Goal: Find contact information: Find contact information

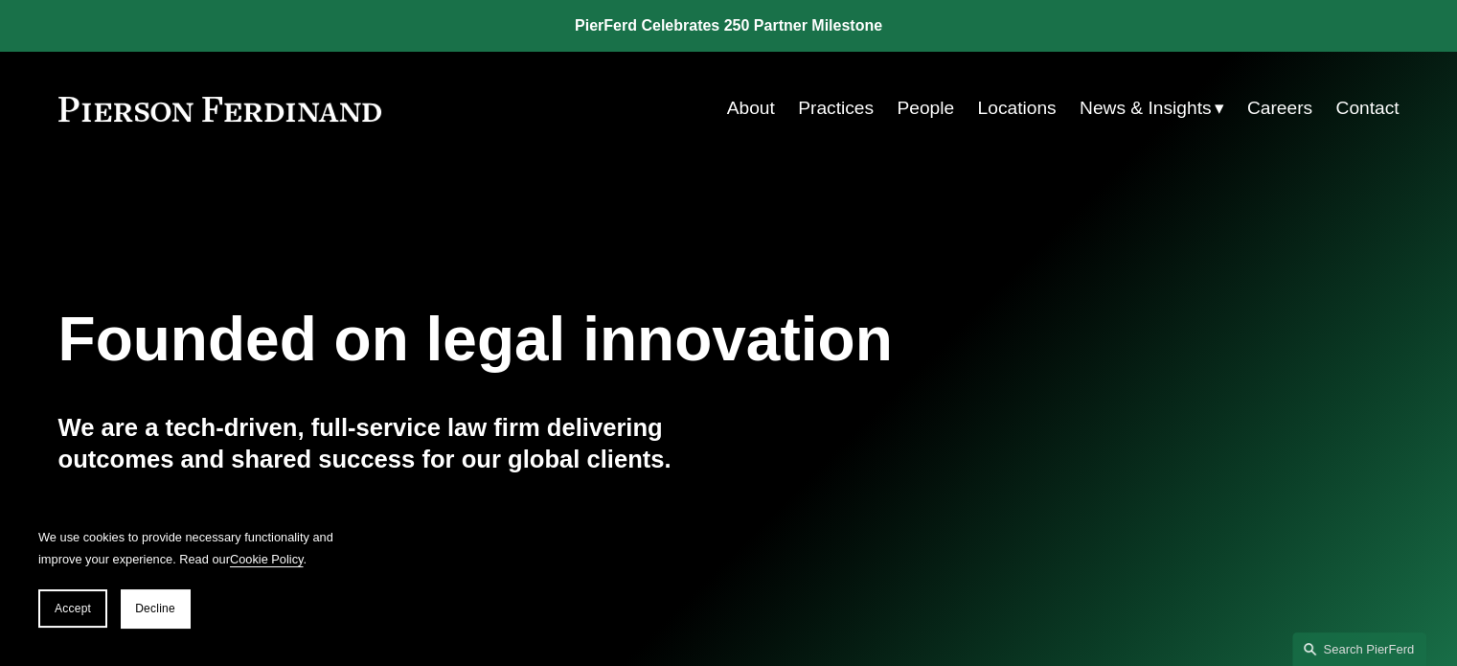
click at [931, 103] on link "People" at bounding box center [925, 108] width 57 height 36
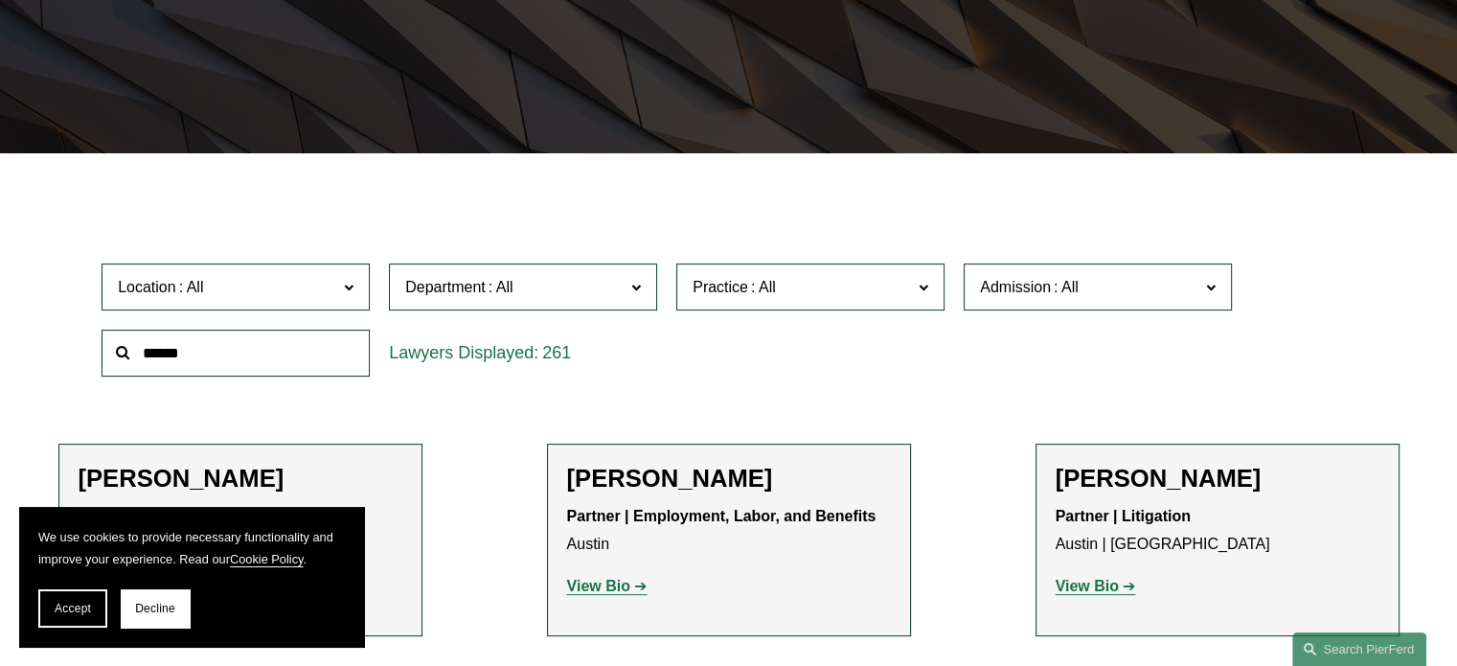
scroll to position [575, 0]
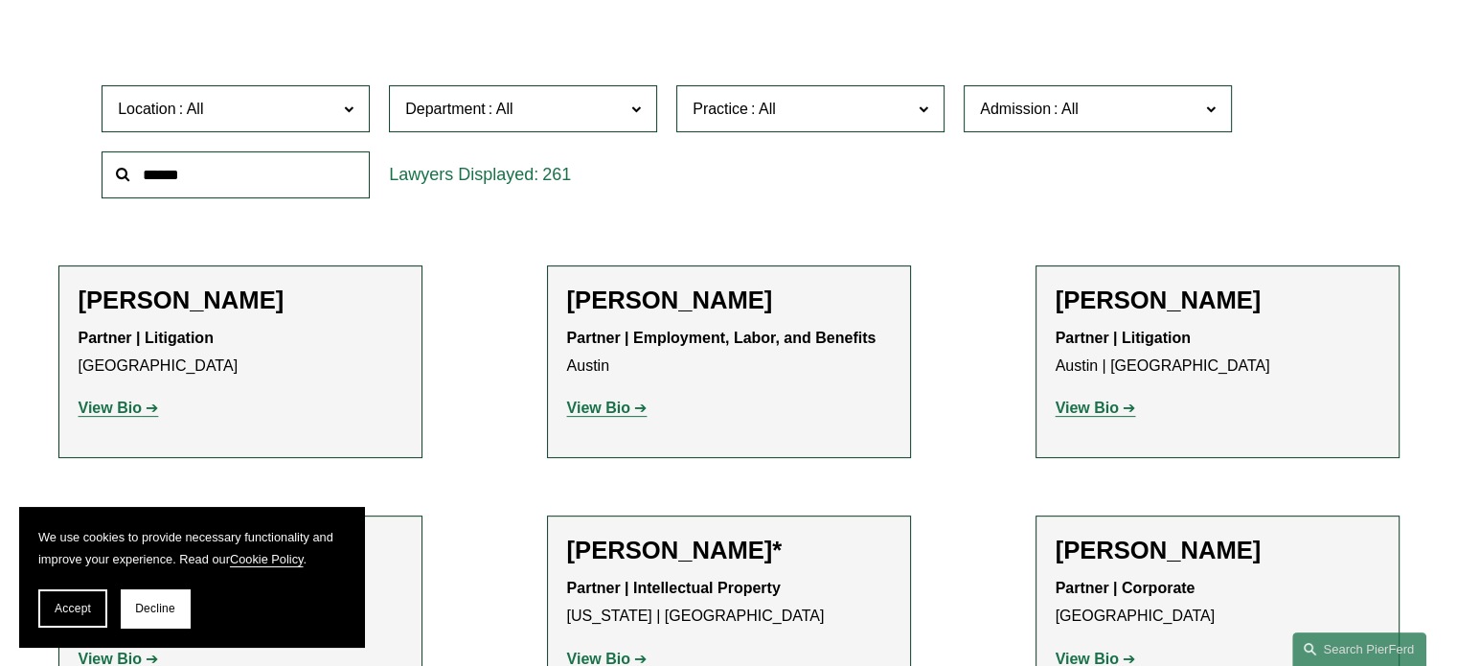
click at [266, 171] on input "text" at bounding box center [236, 174] width 268 height 47
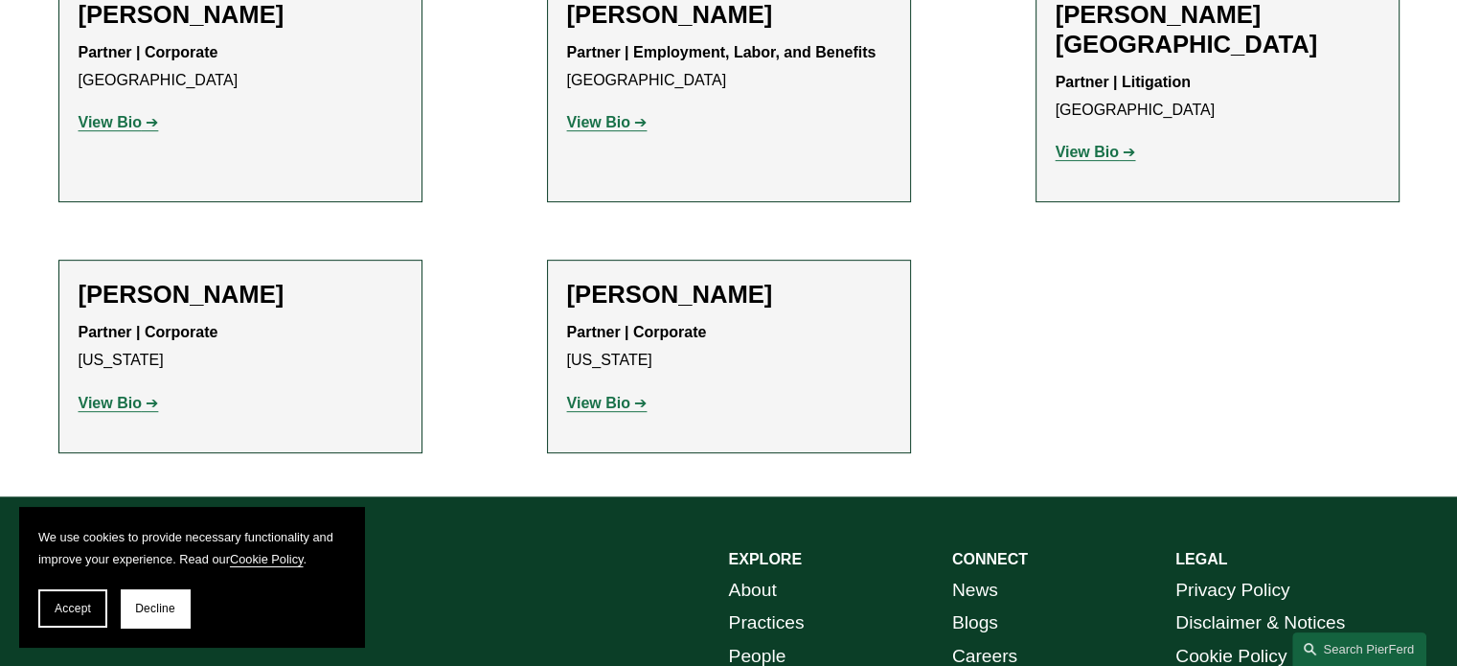
scroll to position [862, 0]
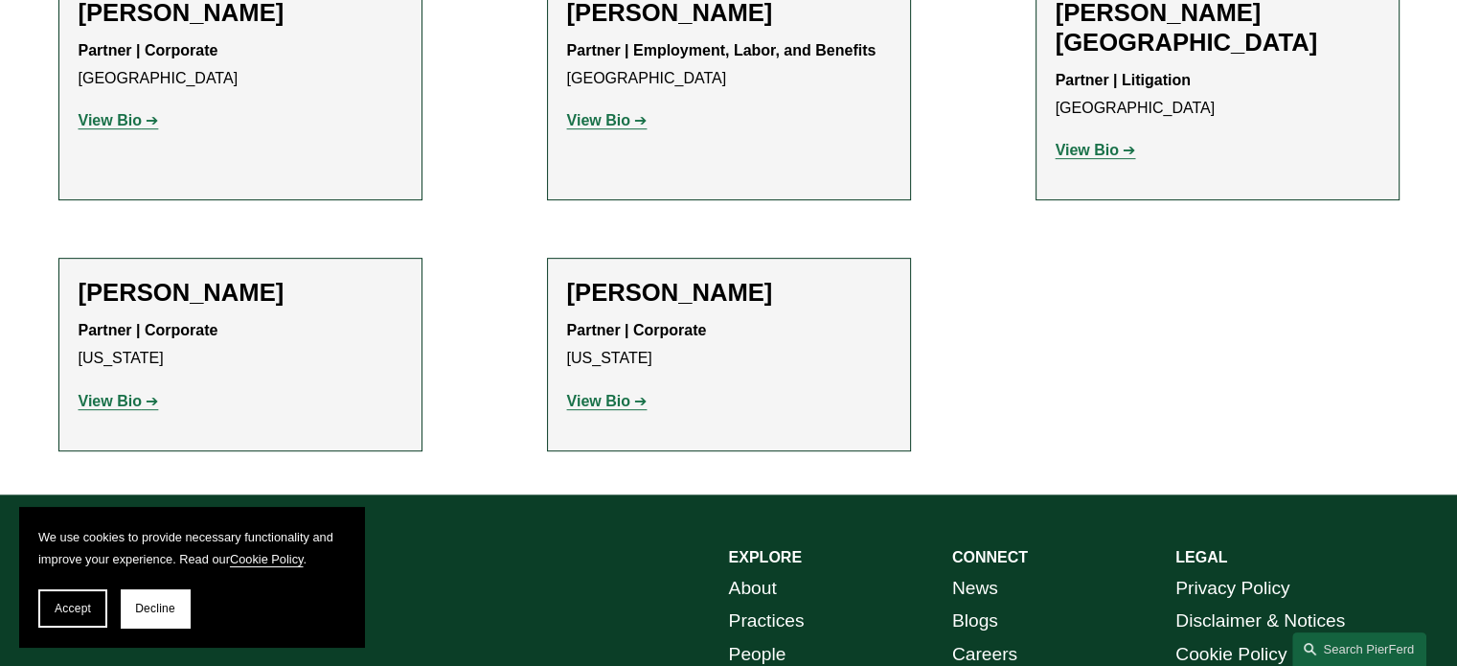
type input "*****"
click at [133, 393] on strong "View Bio" at bounding box center [110, 401] width 63 height 16
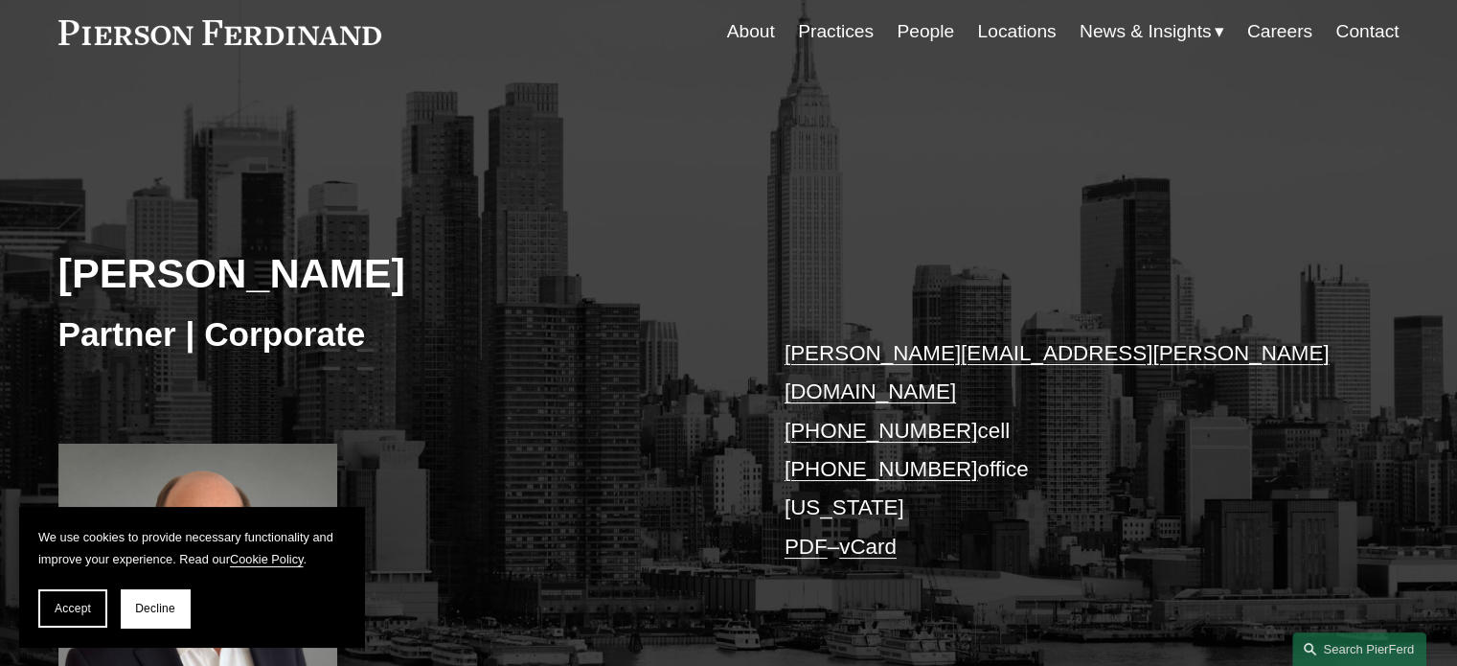
scroll to position [287, 0]
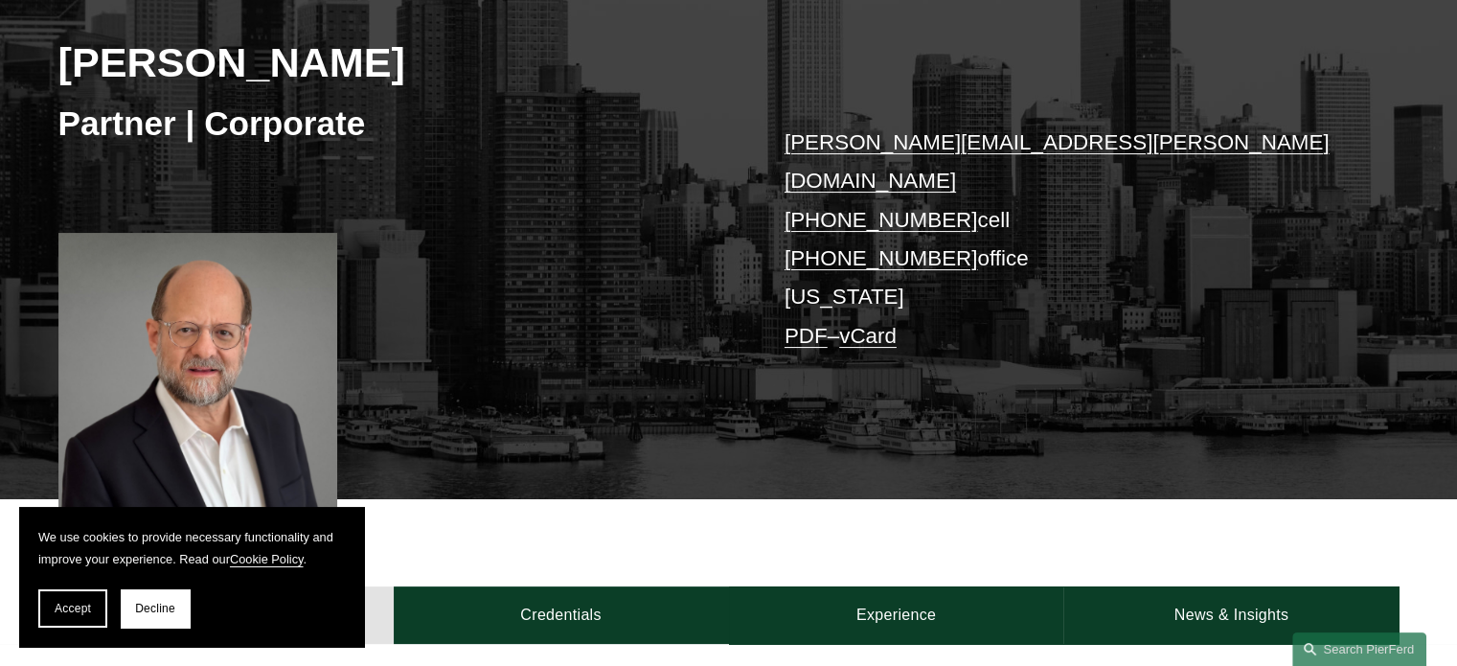
click at [880, 136] on link "eric.peterman@pierferd.com" at bounding box center [1057, 161] width 545 height 62
